Goal: Find specific fact: Find specific fact

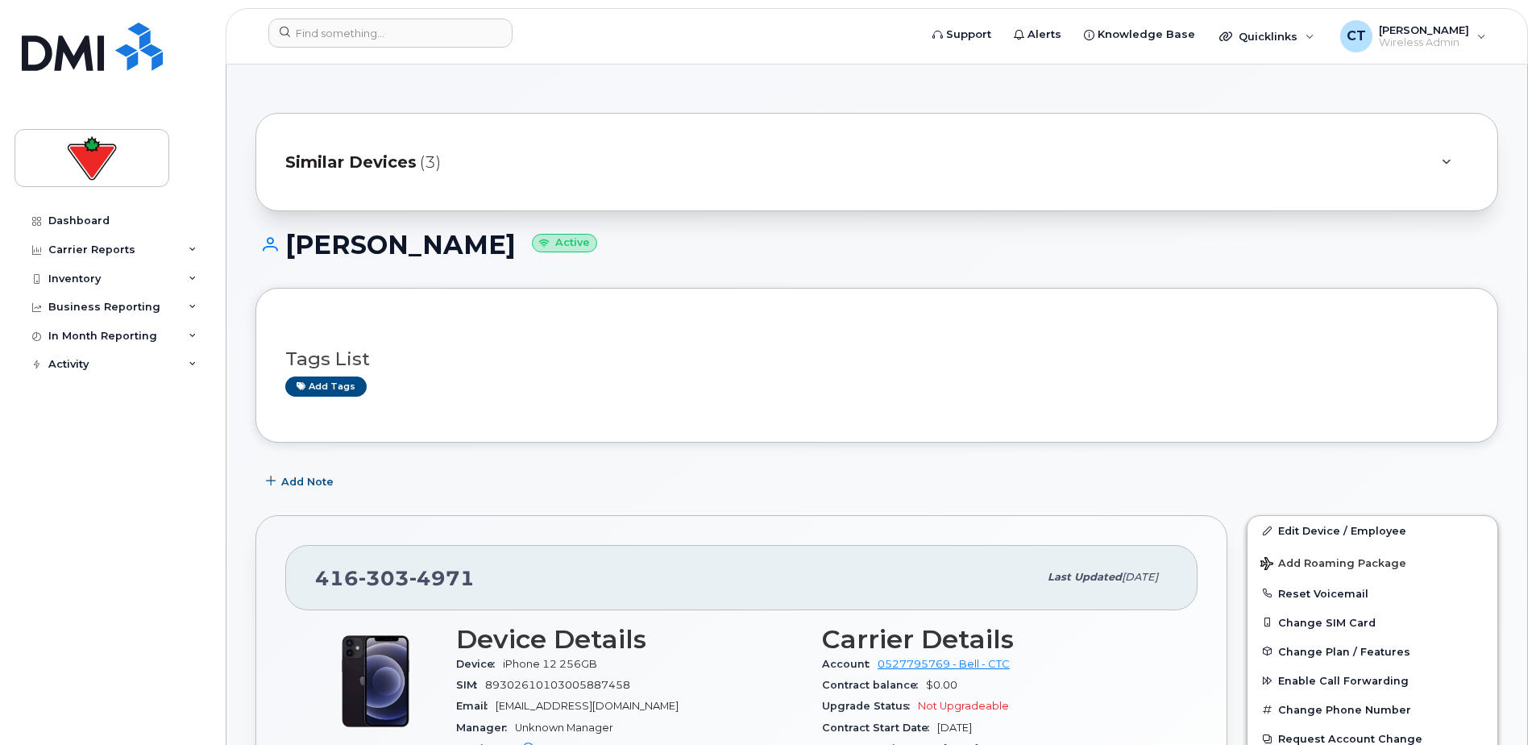
scroll to position [56, 0]
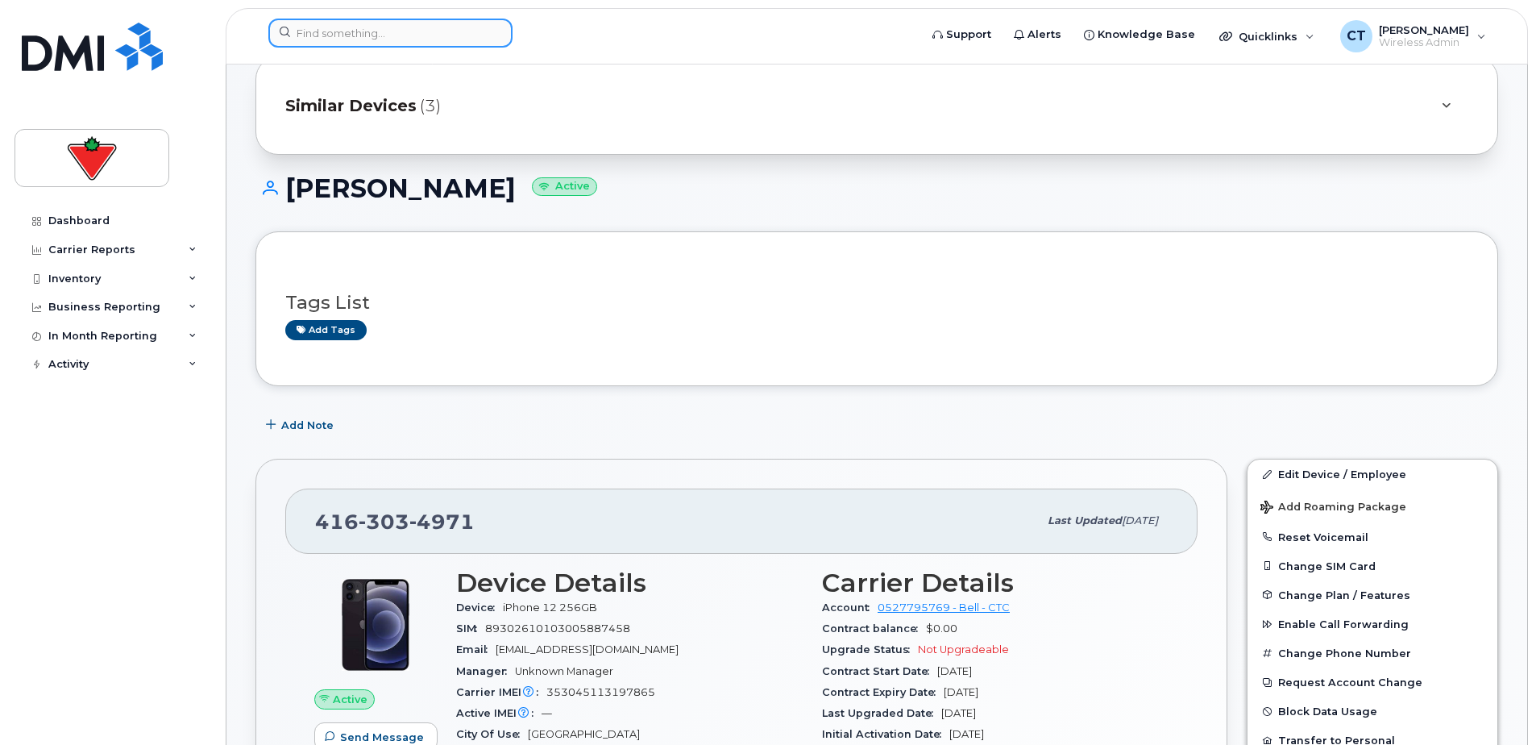
click at [327, 35] on input at bounding box center [390, 33] width 244 height 29
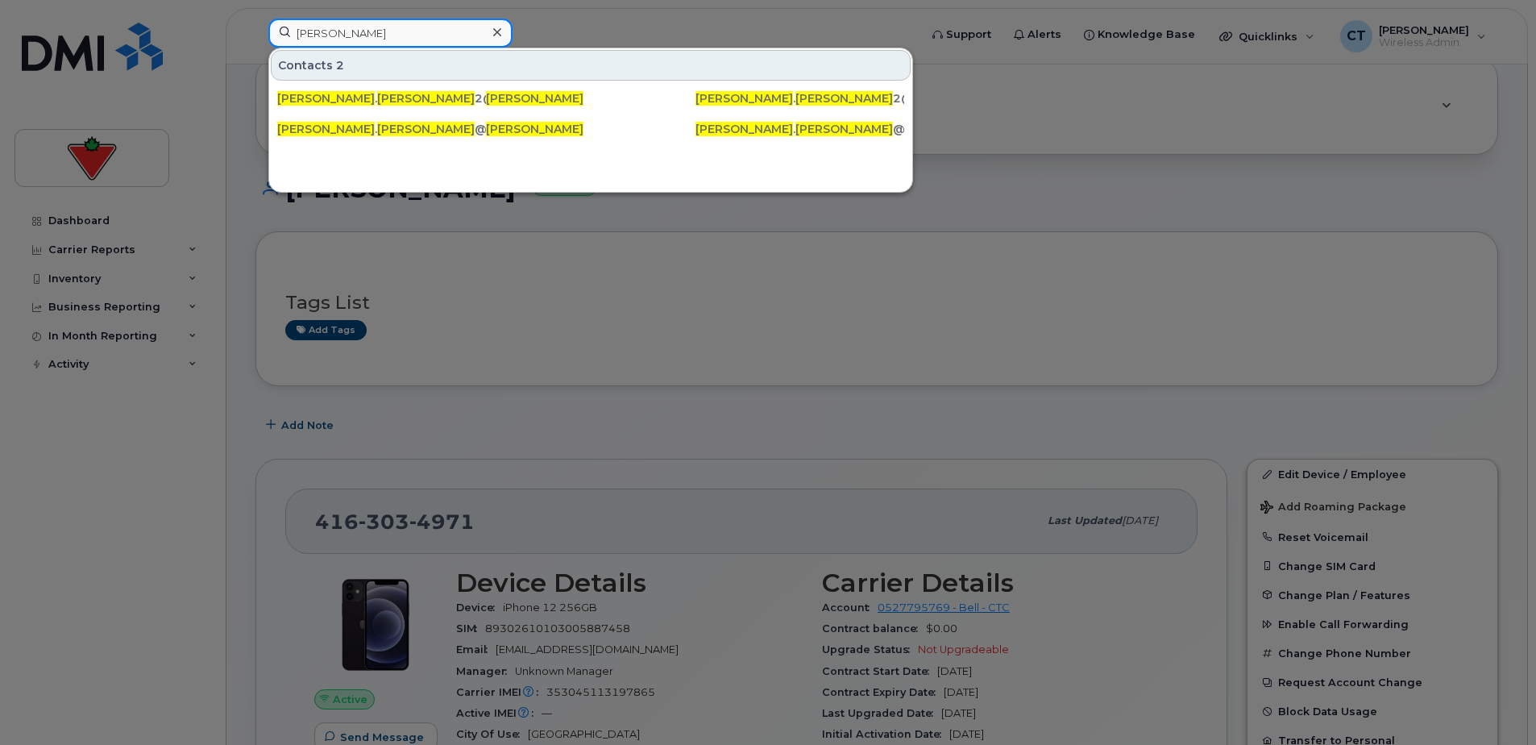
type input "[PERSON_NAME]"
click at [494, 34] on icon at bounding box center [497, 32] width 8 height 13
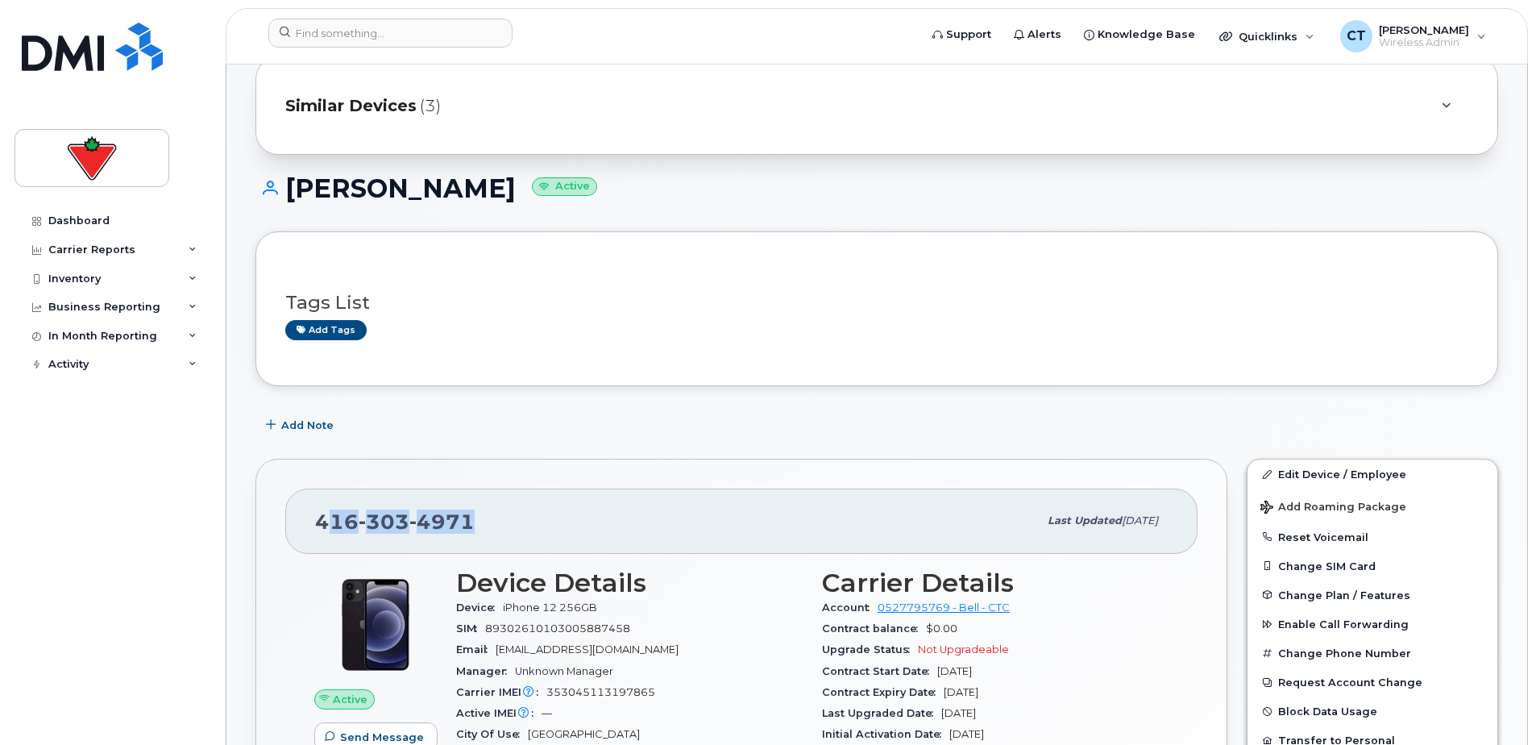
drag, startPoint x: 326, startPoint y: 521, endPoint x: 589, endPoint y: 528, distance: 263.6
click at [589, 528] on div "[PHONE_NUMBER]" at bounding box center [676, 521] width 723 height 34
click at [591, 528] on div "[PHONE_NUMBER]" at bounding box center [676, 521] width 723 height 34
drag, startPoint x: 541, startPoint y: 525, endPoint x: 308, endPoint y: 525, distance: 232.9
click at [308, 525] on div "[PHONE_NUMBER] Last updated [DATE]" at bounding box center [741, 520] width 912 height 64
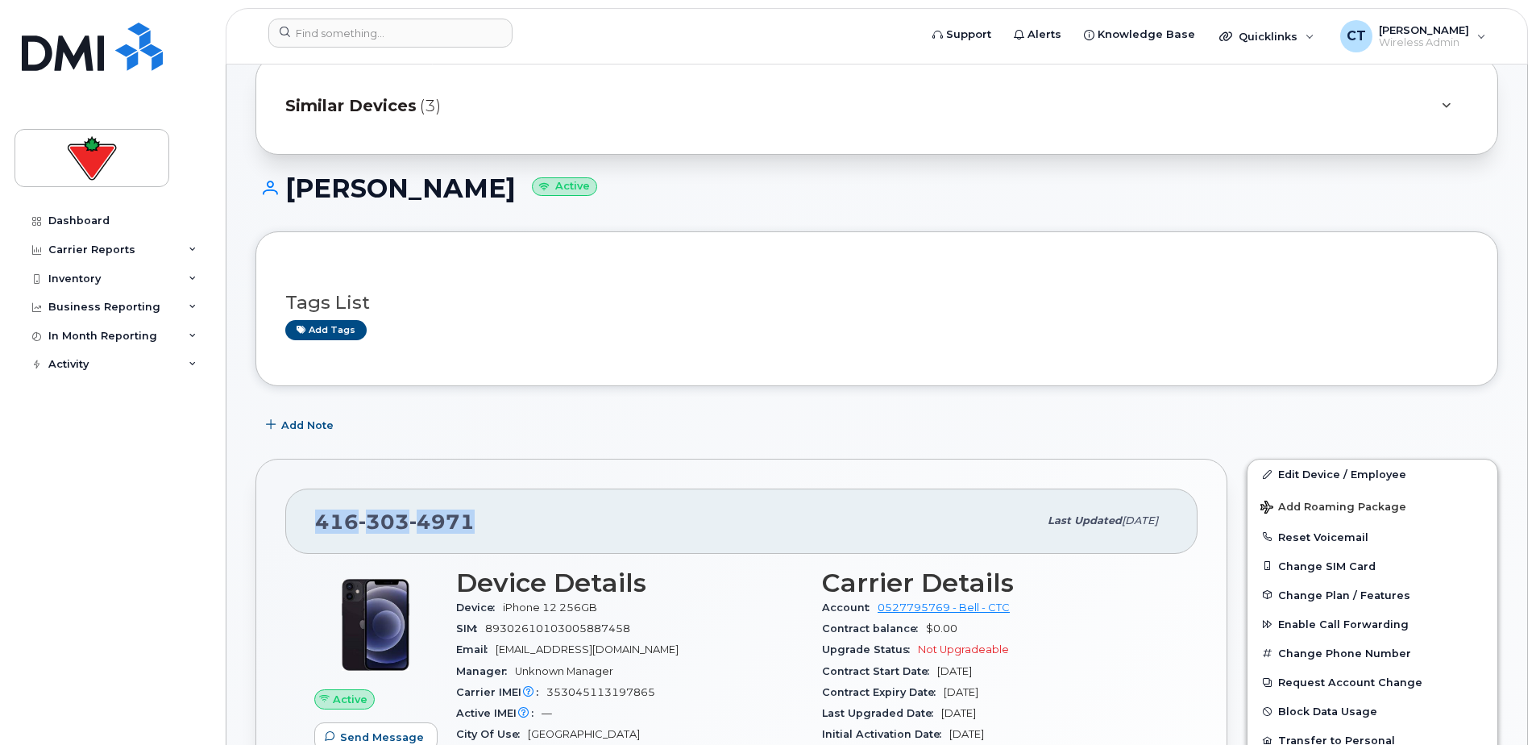
drag, startPoint x: 309, startPoint y: 525, endPoint x: 372, endPoint y: 531, distance: 63.1
click at [372, 531] on span "303" at bounding box center [384, 521] width 51 height 24
drag, startPoint x: 312, startPoint y: 525, endPoint x: 571, endPoint y: 523, distance: 259.5
click at [571, 523] on div "[PHONE_NUMBER] Last updated [DATE]" at bounding box center [741, 520] width 912 height 64
click at [571, 523] on div "[PHONE_NUMBER]" at bounding box center [676, 521] width 723 height 34
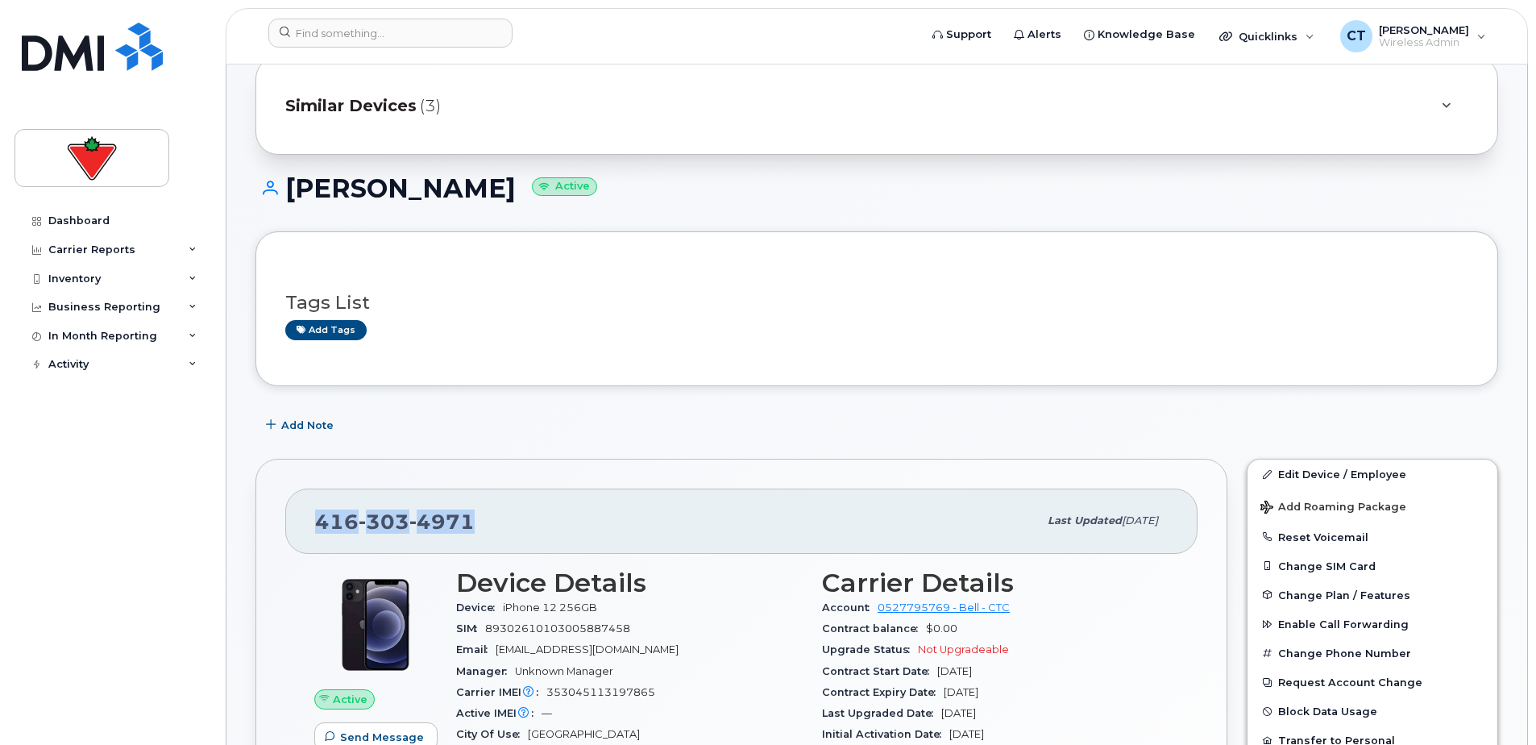
drag, startPoint x: 311, startPoint y: 520, endPoint x: 519, endPoint y: 514, distance: 208.0
click at [519, 514] on div "[PHONE_NUMBER] Last updated [DATE]" at bounding box center [741, 520] width 912 height 64
click at [521, 514] on div "[PHONE_NUMBER]" at bounding box center [676, 521] width 723 height 34
drag, startPoint x: 525, startPoint y: 516, endPoint x: 268, endPoint y: 505, distance: 257.4
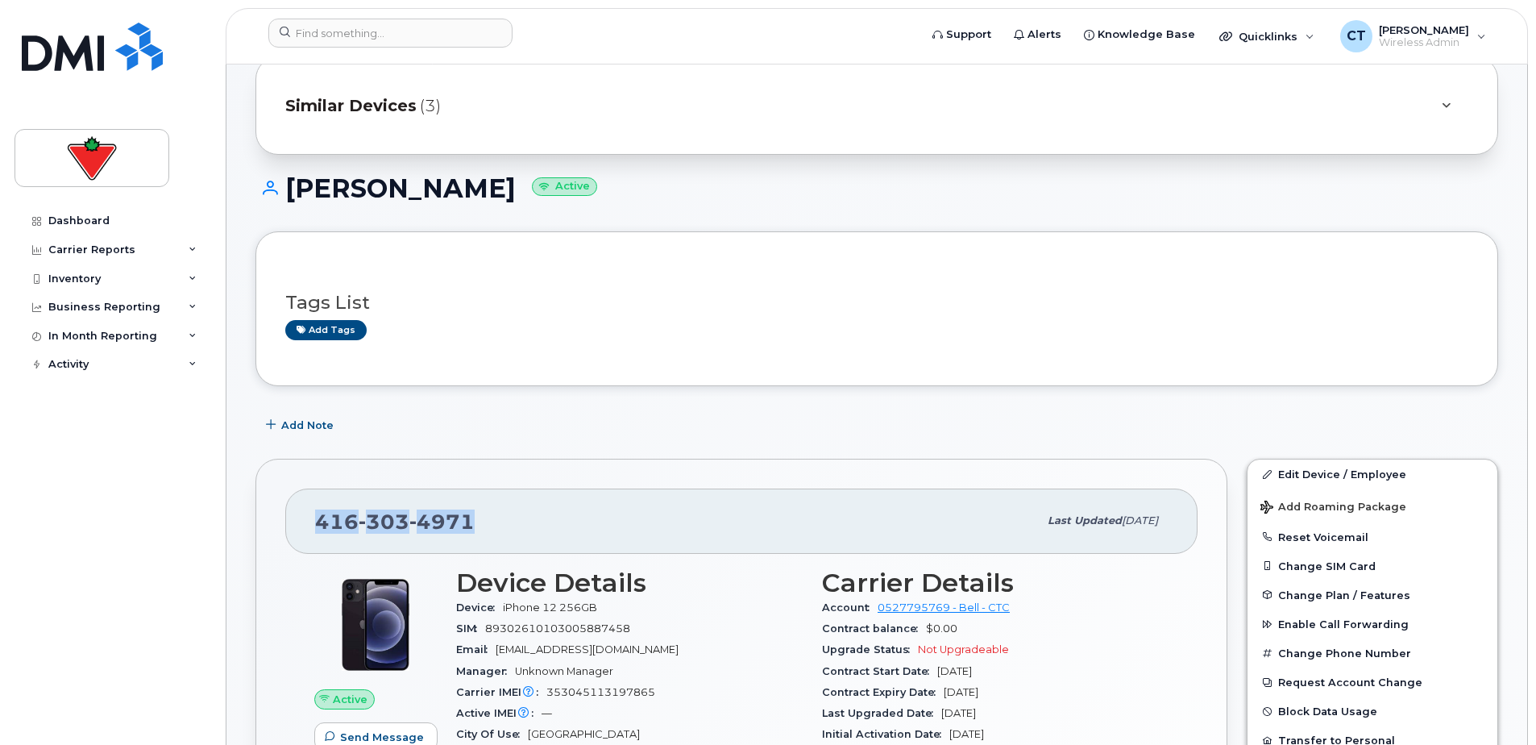
drag, startPoint x: 268, startPoint y: 505, endPoint x: 317, endPoint y: 506, distance: 49.2
click at [317, 506] on div "[PHONE_NUMBER]" at bounding box center [676, 521] width 723 height 34
drag, startPoint x: 309, startPoint y: 517, endPoint x: 542, endPoint y: 520, distance: 233.7
click at [542, 520] on div "[PHONE_NUMBER] Last updated [DATE]" at bounding box center [741, 520] width 912 height 64
click at [542, 520] on div "[PHONE_NUMBER]" at bounding box center [676, 521] width 723 height 34
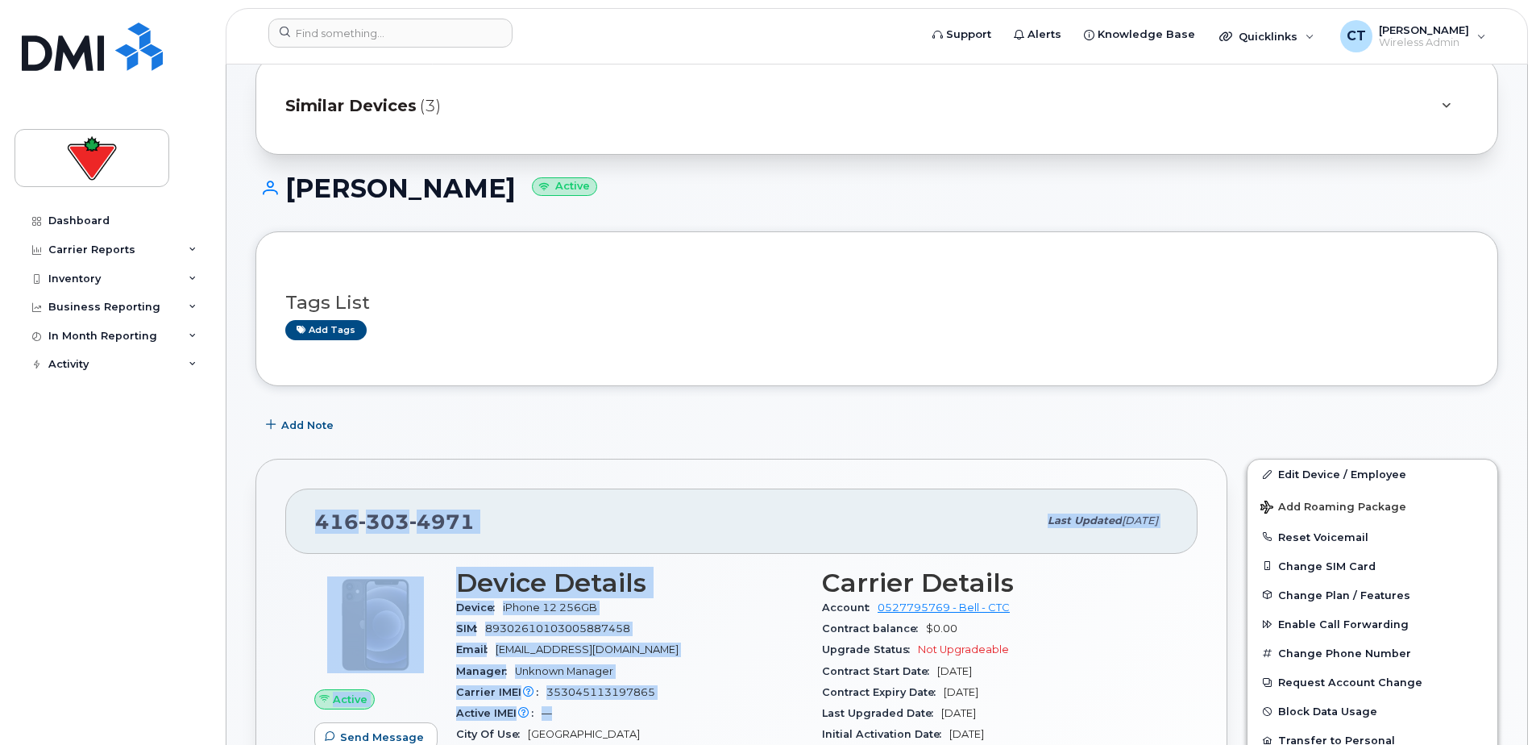
drag, startPoint x: 268, startPoint y: 481, endPoint x: 729, endPoint y: 717, distance: 517.6
drag, startPoint x: 729, startPoint y: 717, endPoint x: 729, endPoint y: 667, distance: 49.2
click at [729, 667] on div "Manager Unknown Manager" at bounding box center [629, 671] width 347 height 21
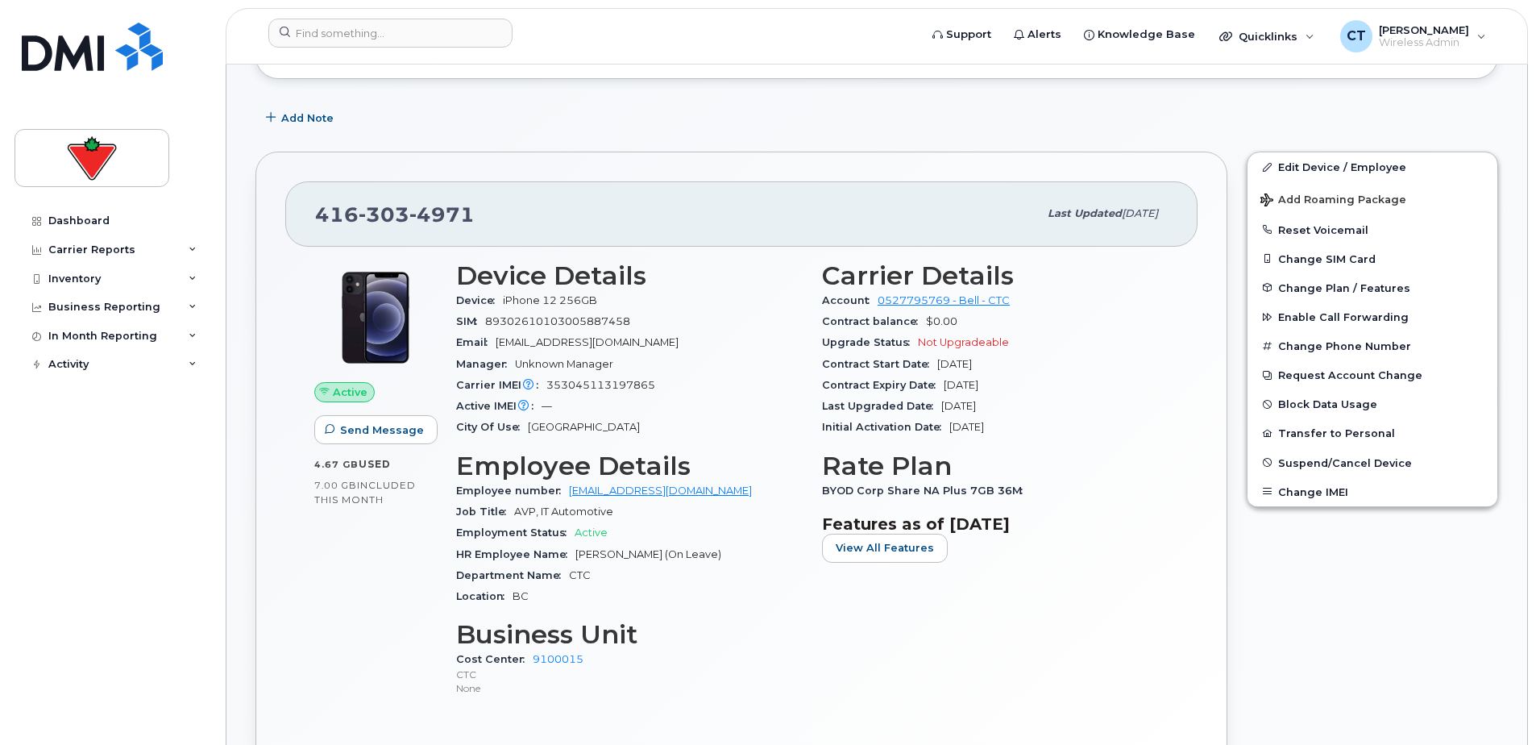
scroll to position [379, 0]
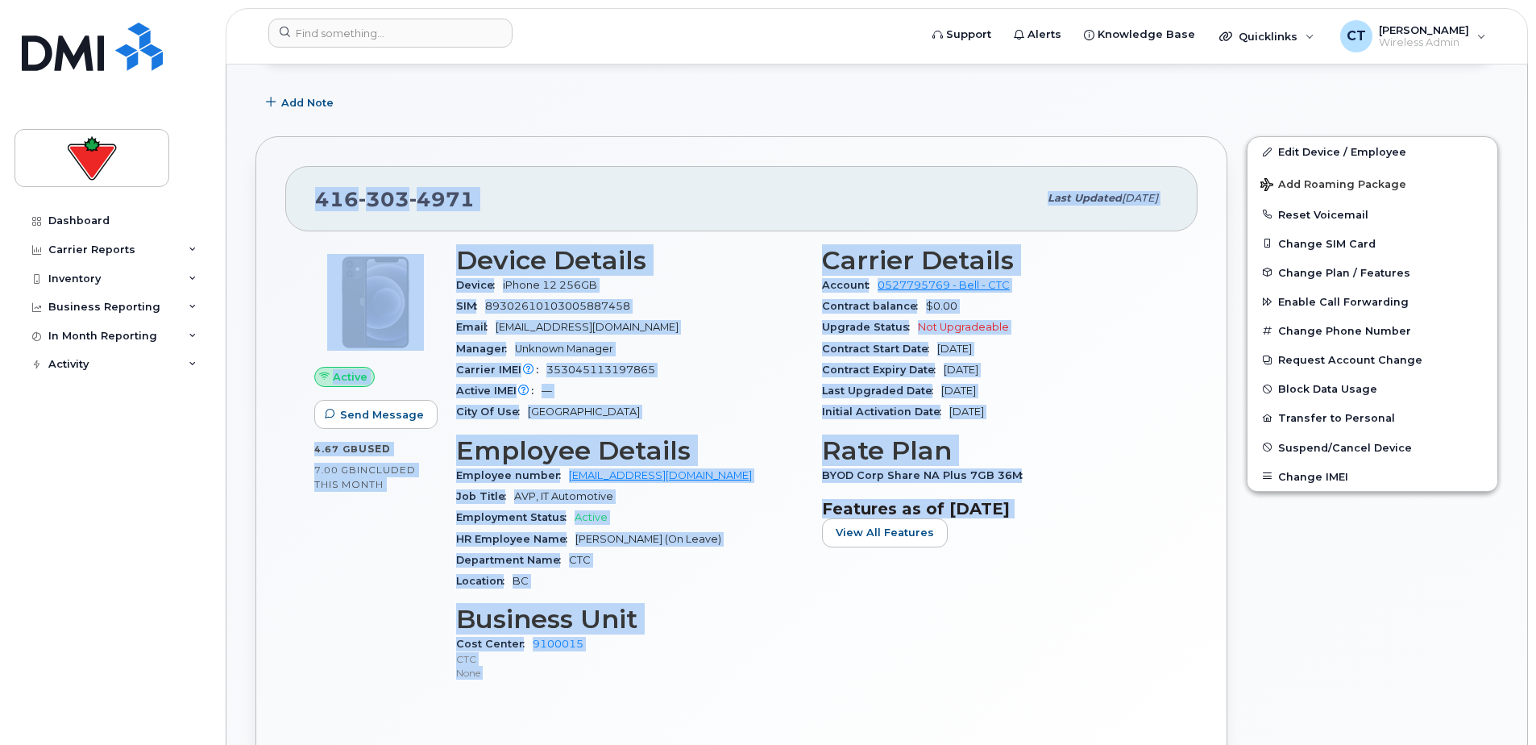
drag, startPoint x: 275, startPoint y: 183, endPoint x: 920, endPoint y: 614, distance: 776.3
click at [920, 614] on div "[PHONE_NUMBER] Last updated [DATE] Active Send Message 4.67 GB  used 7.00 GB  i…" at bounding box center [741, 467] width 972 height 662
click at [920, 614] on div "Carrier Details Account 0527795769 - Bell - CTC Contract balance $0.00 Upgrade …" at bounding box center [995, 470] width 366 height 469
drag, startPoint x: 272, startPoint y: 196, endPoint x: 913, endPoint y: 635, distance: 777.5
click at [913, 635] on div "[PHONE_NUMBER] Last updated [DATE] Active Send Message 4.67 GB  used 7.00 GB  i…" at bounding box center [741, 467] width 972 height 662
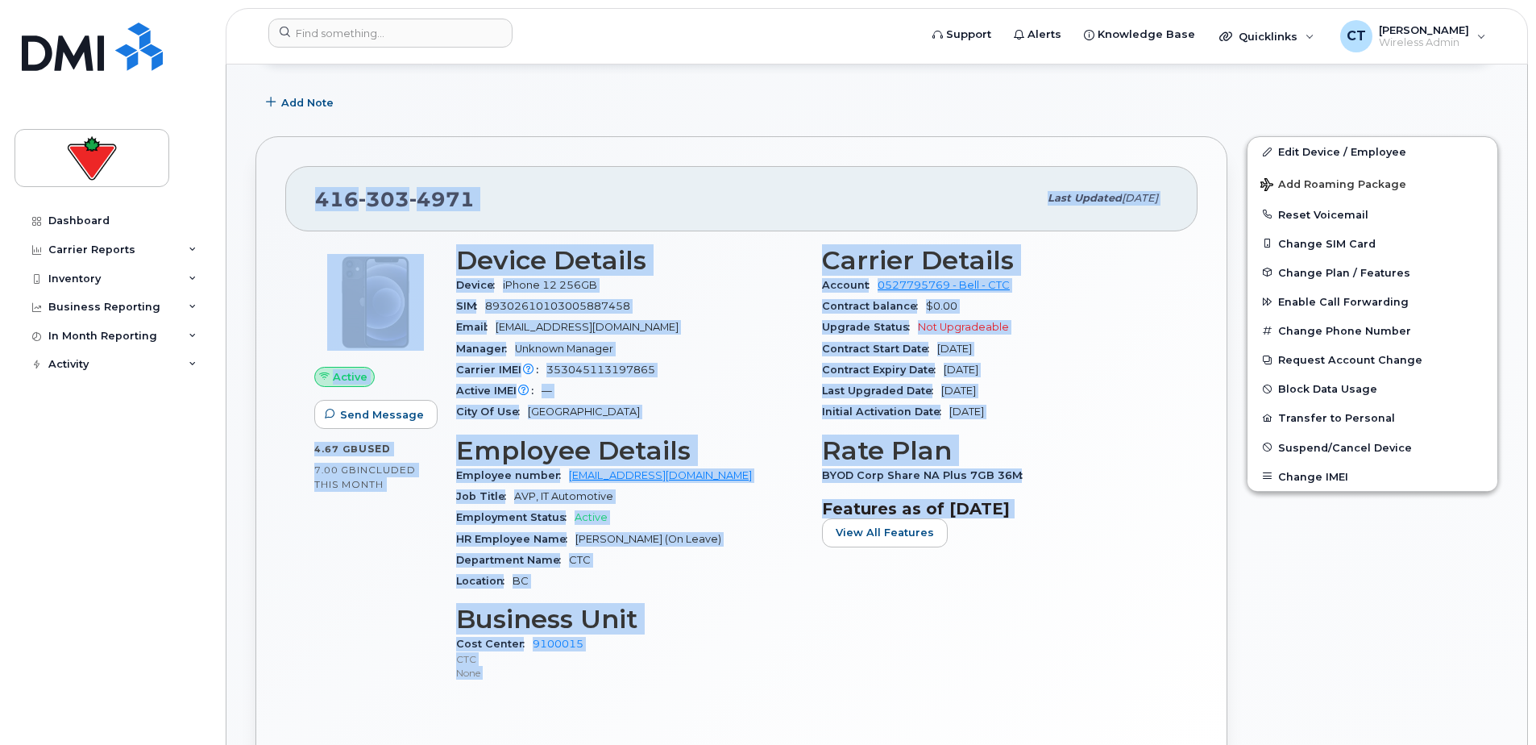
click at [913, 635] on div "Carrier Details Account 0527795769 - Bell - CTC Contract balance $0.00 Upgrade …" at bounding box center [995, 470] width 366 height 469
drag, startPoint x: 264, startPoint y: 179, endPoint x: 987, endPoint y: 648, distance: 861.8
click at [987, 648] on div "[PHONE_NUMBER] Last updated [DATE] Active Send Message 4.67 GB  used 7.00 GB  i…" at bounding box center [741, 467] width 972 height 662
drag, startPoint x: 987, startPoint y: 648, endPoint x: 828, endPoint y: 604, distance: 164.8
click at [834, 606] on div "Carrier Details Account 0527795769 - Bell - CTC Contract balance $0.00 Upgrade …" at bounding box center [995, 470] width 366 height 469
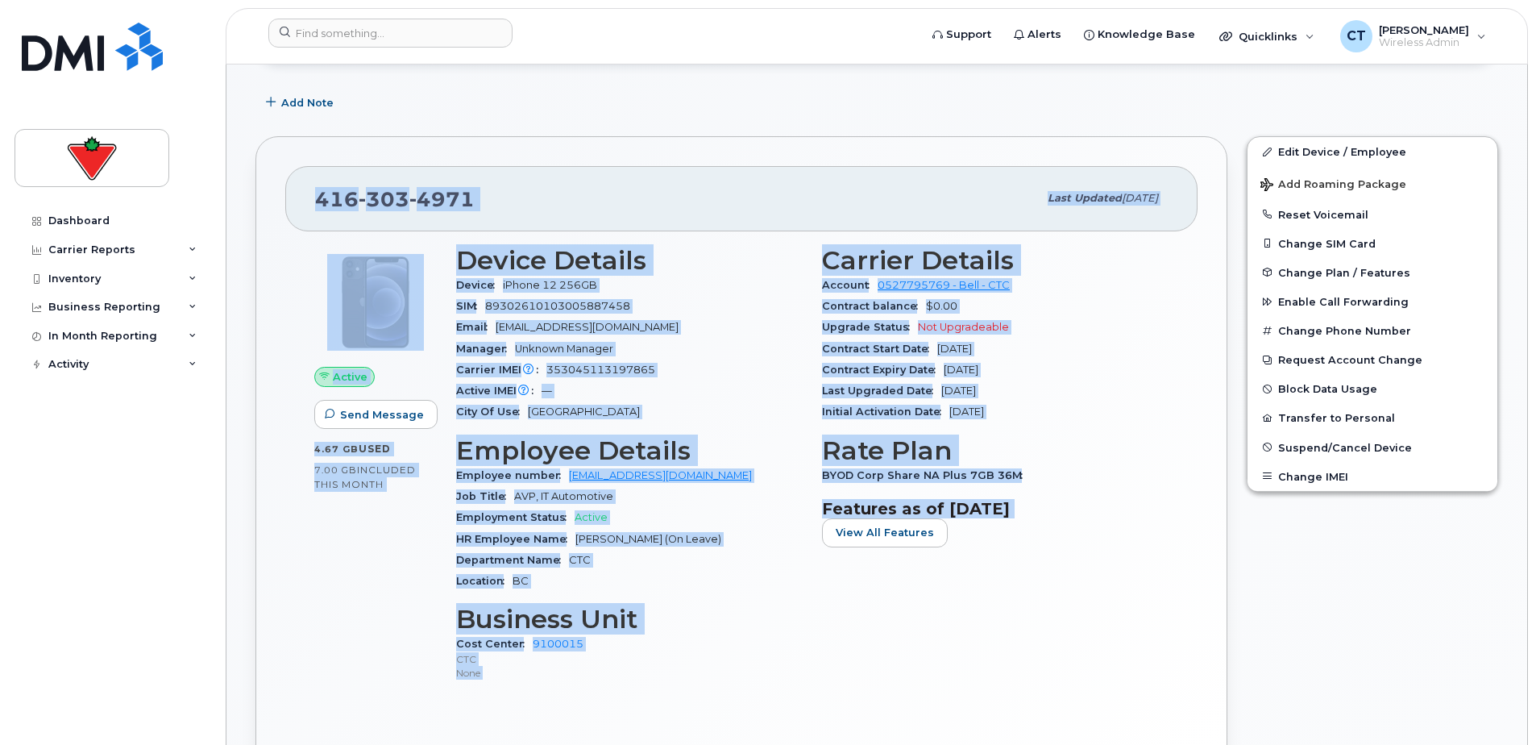
drag, startPoint x: 268, startPoint y: 185, endPoint x: 1043, endPoint y: 666, distance: 911.4
click at [1043, 666] on div "[PHONE_NUMBER] Last updated [DATE] Active Send Message 4.67 GB  used 7.00 GB  i…" at bounding box center [741, 467] width 972 height 662
drag, startPoint x: 1043, startPoint y: 666, endPoint x: 874, endPoint y: 617, distance: 175.5
click at [874, 617] on div "Carrier Details Account 0527795769 - Bell - CTC Contract balance $0.00 Upgrade …" at bounding box center [995, 470] width 366 height 469
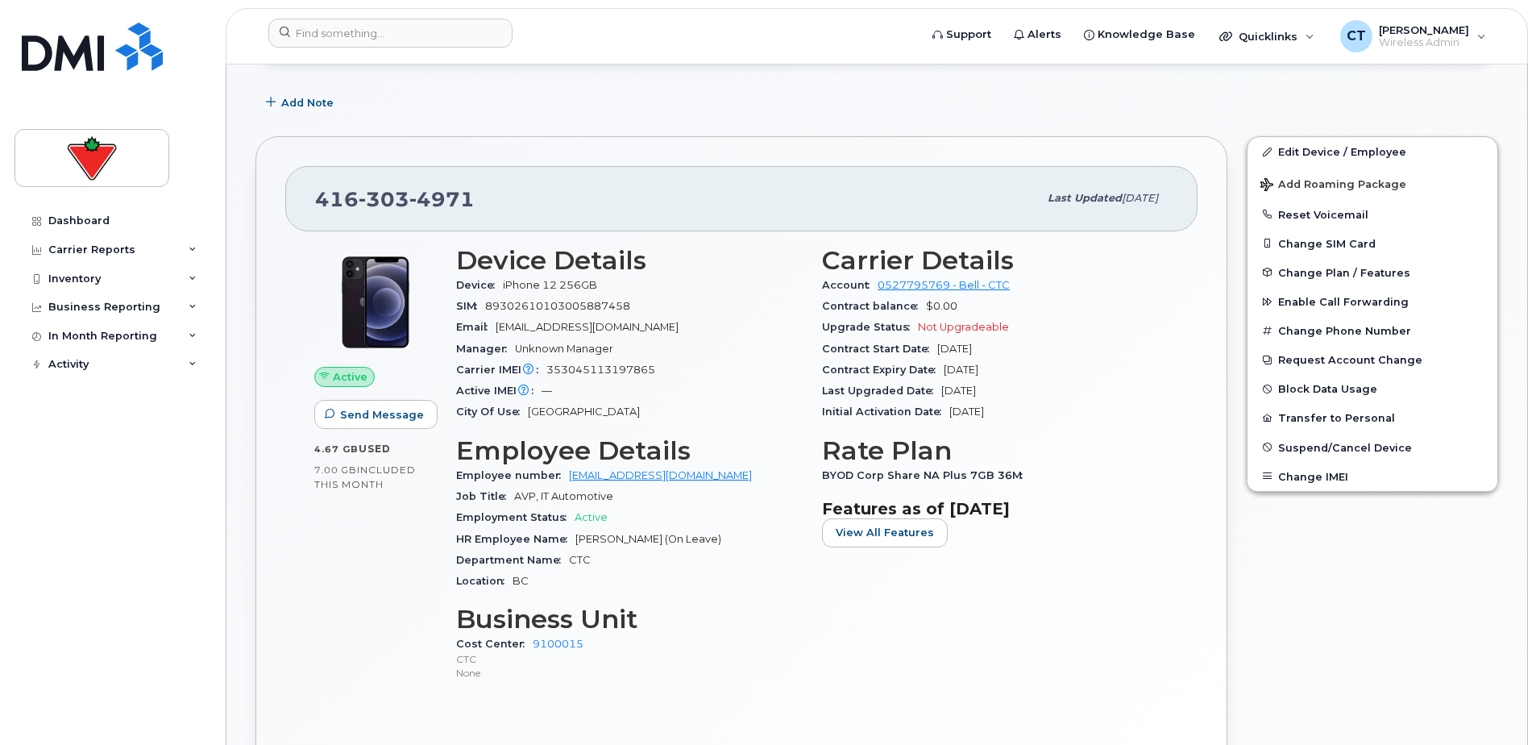
drag, startPoint x: 1314, startPoint y: 564, endPoint x: 1200, endPoint y: 609, distance: 122.0
click at [1203, 606] on div "[PHONE_NUMBER] Last updated [DATE] Active Send Message 4.67 GB  used 7.00 GB  i…" at bounding box center [741, 467] width 972 height 662
